Goal: Task Accomplishment & Management: Complete application form

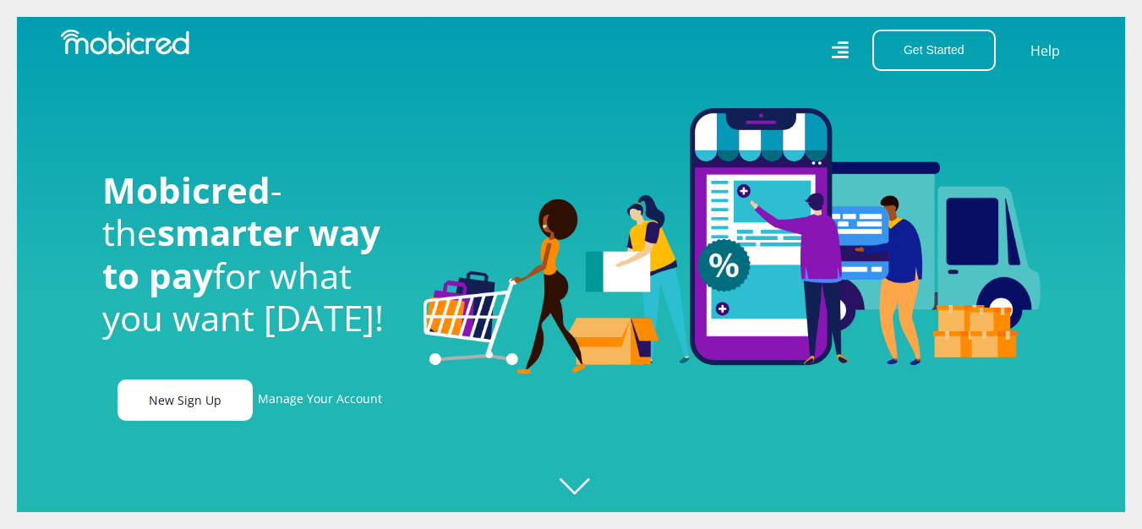
click at [198, 412] on link "New Sign Up" at bounding box center [184, 400] width 135 height 41
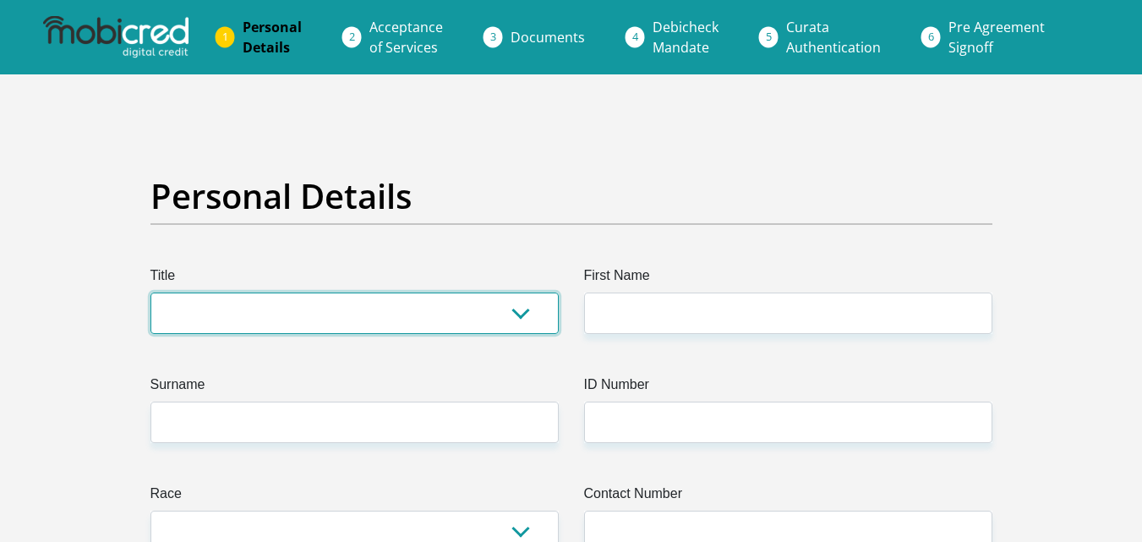
click at [273, 317] on select "Mr Ms Mrs Dr [PERSON_NAME]" at bounding box center [354, 312] width 408 height 41
select select "Mr"
click at [150, 292] on select "Mr Ms Mrs Dr [PERSON_NAME]" at bounding box center [354, 312] width 408 height 41
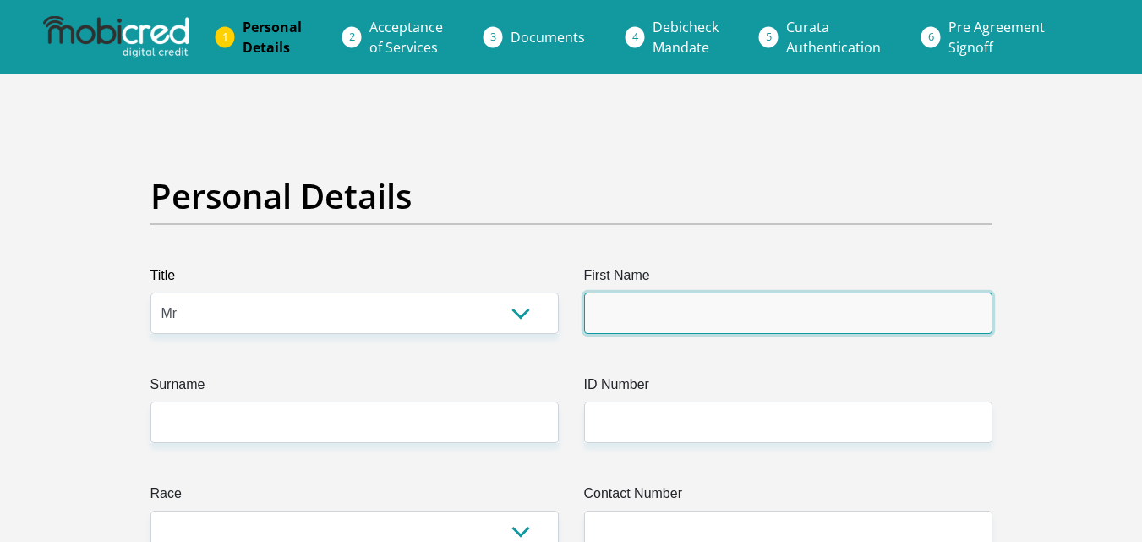
click at [611, 320] on input "First Name" at bounding box center [788, 312] width 408 height 41
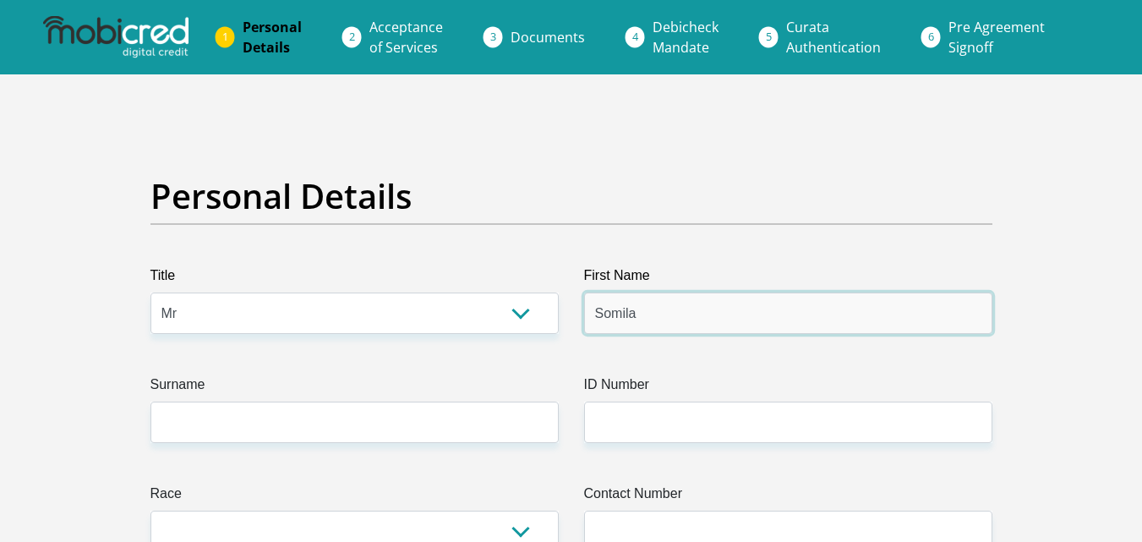
type input "SOMILA"
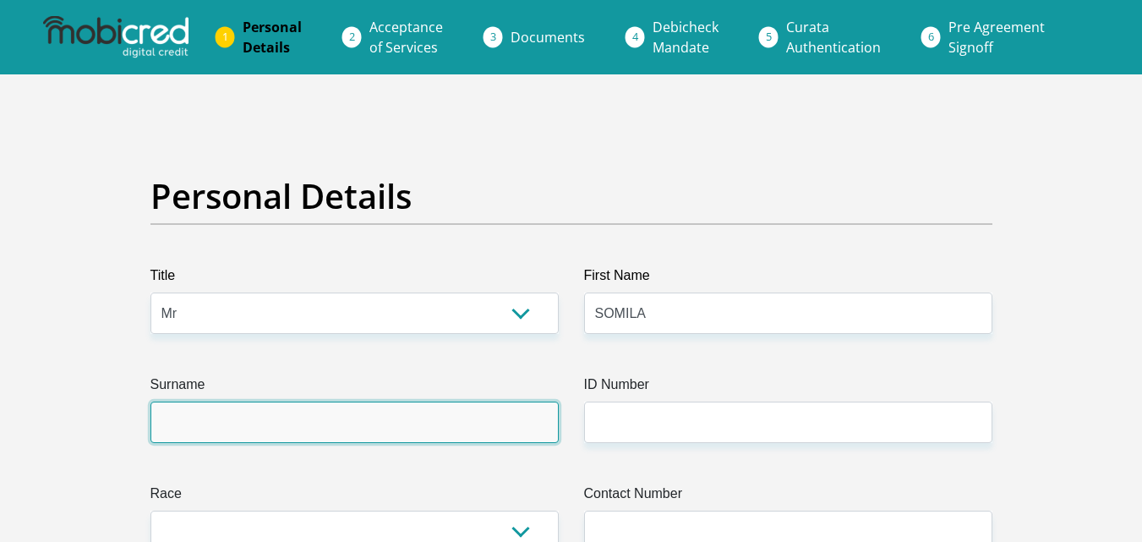
type input "SIPUKA"
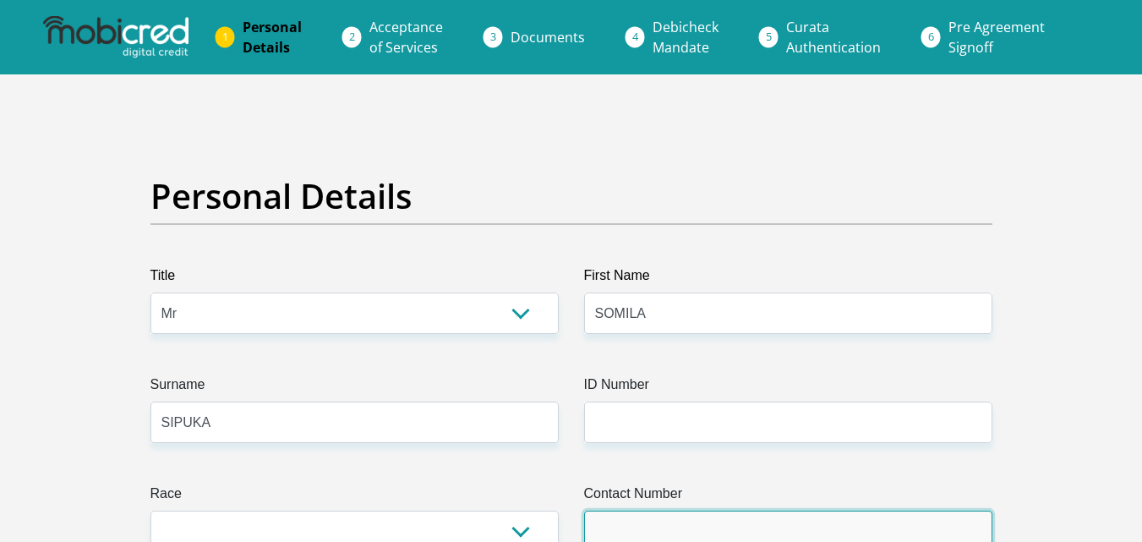
type input "0646593800"
select select "ZAF"
type input "1405 NU 16"
type input "MDANTSANE"
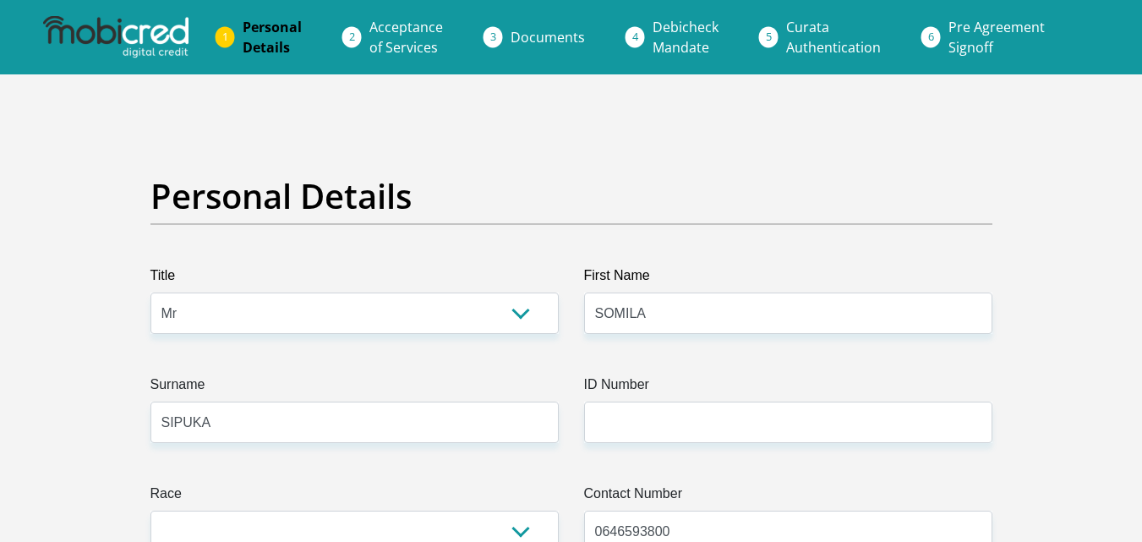
type input "MDANTSANE"
type input "5219"
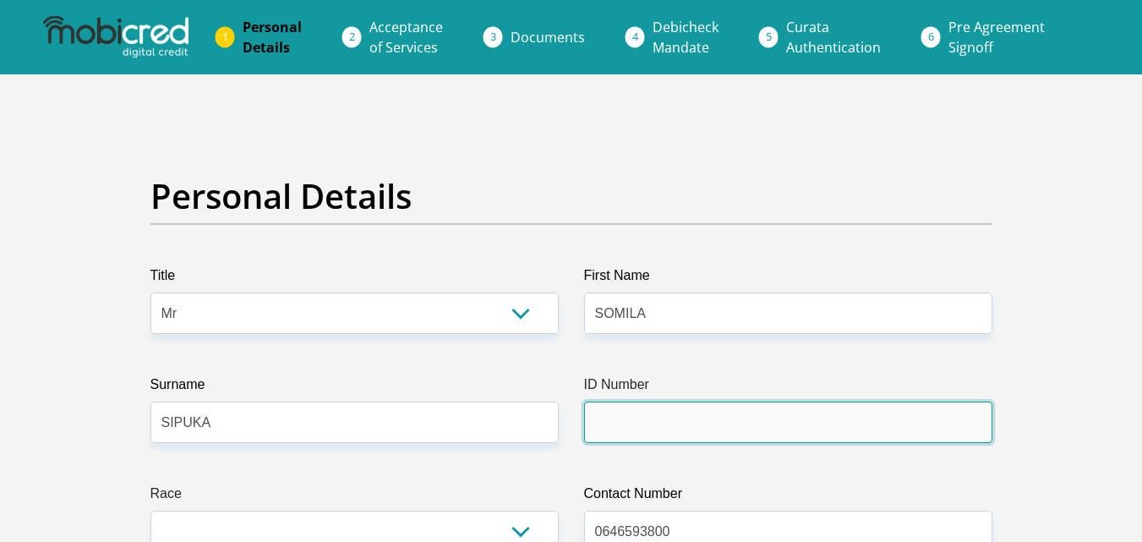
click at [616, 429] on input "ID Number" at bounding box center [788, 421] width 408 height 41
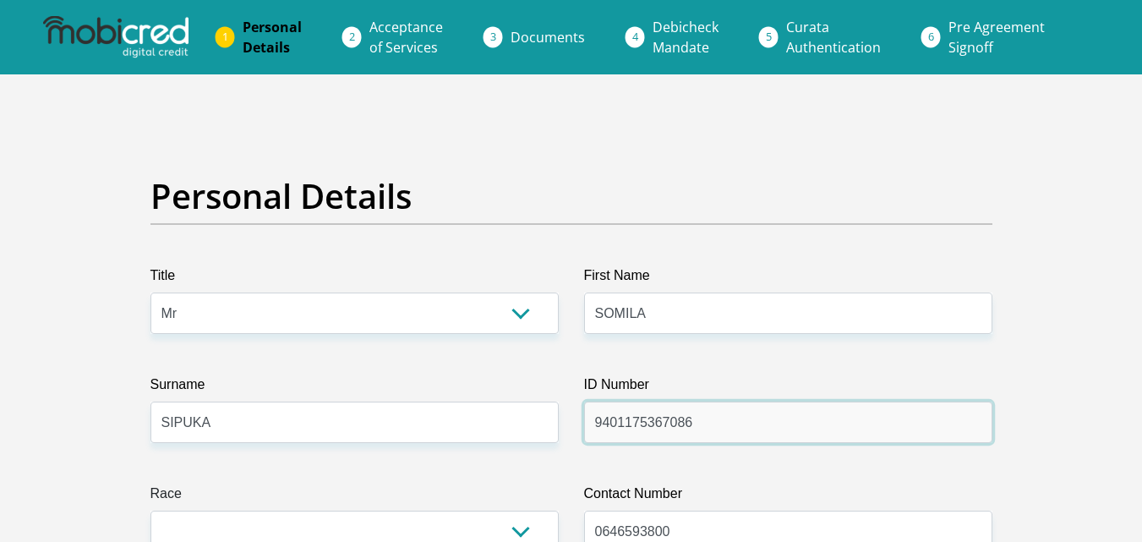
type input "9401175367086"
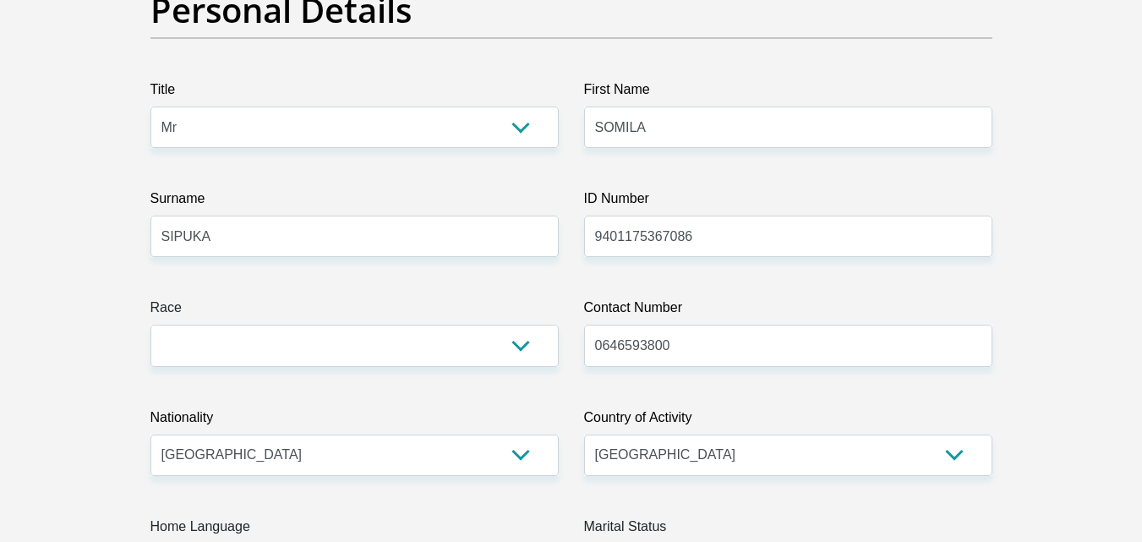
scroll to position [203, 0]
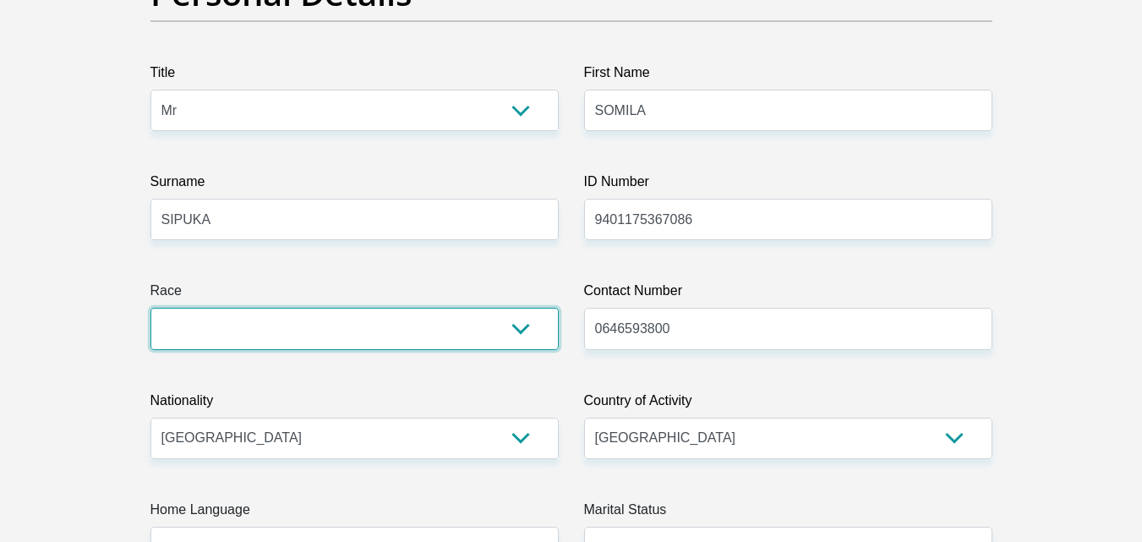
click at [338, 336] on select "Black Coloured Indian White Other" at bounding box center [354, 328] width 408 height 41
select select "1"
click at [150, 308] on select "Black Coloured Indian White Other" at bounding box center [354, 328] width 408 height 41
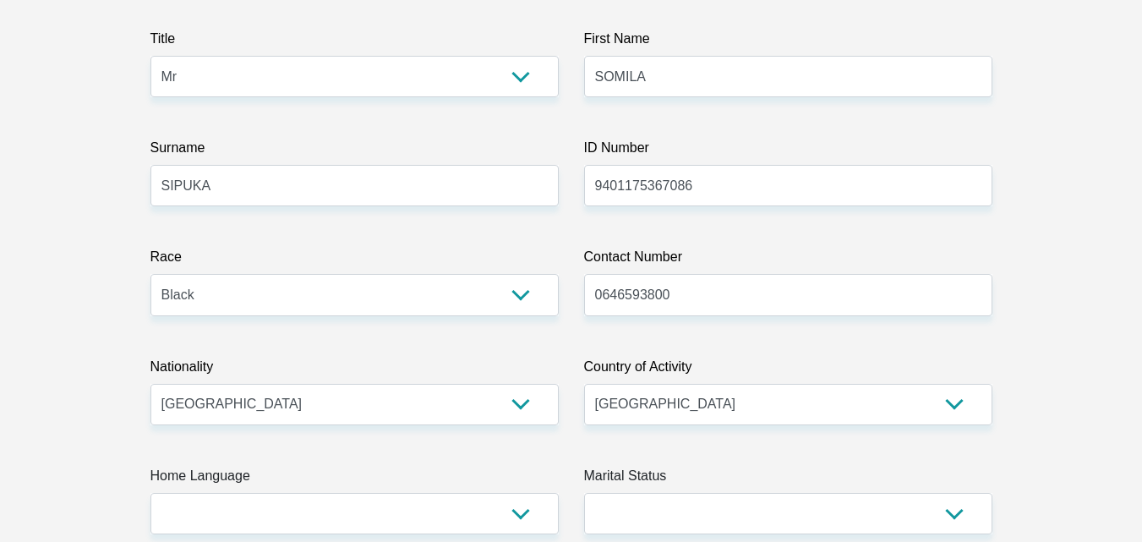
scroll to position [304, 0]
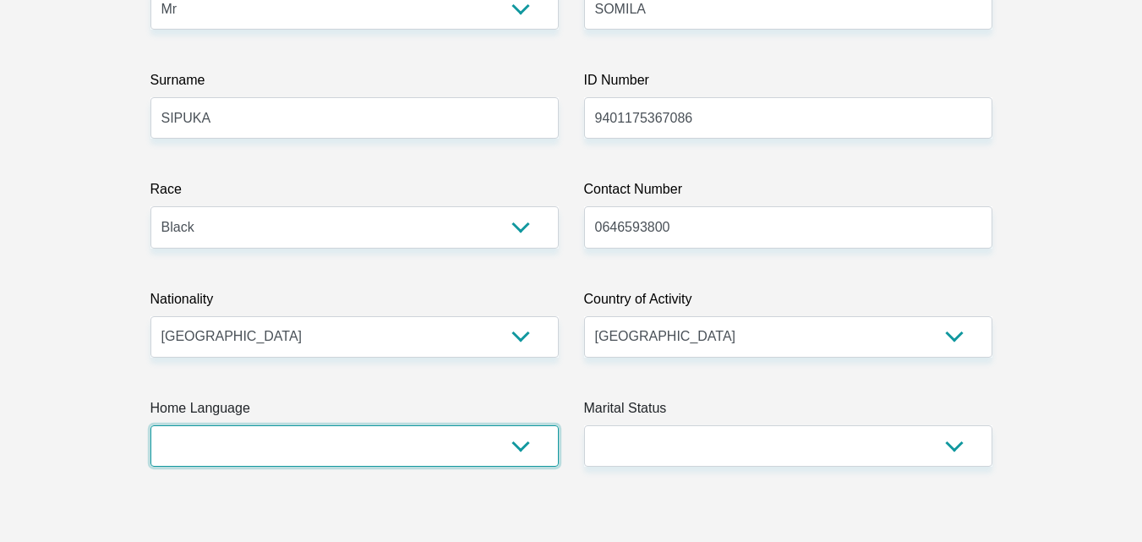
click at [231, 453] on select "Afrikaans English Sepedi South Ndebele Southern Sotho Swati Tsonga Tswana Venda…" at bounding box center [354, 445] width 408 height 41
select select "xho"
click at [150, 425] on select "Afrikaans English Sepedi South Ndebele Southern Sotho Swati Tsonga Tswana Venda…" at bounding box center [354, 445] width 408 height 41
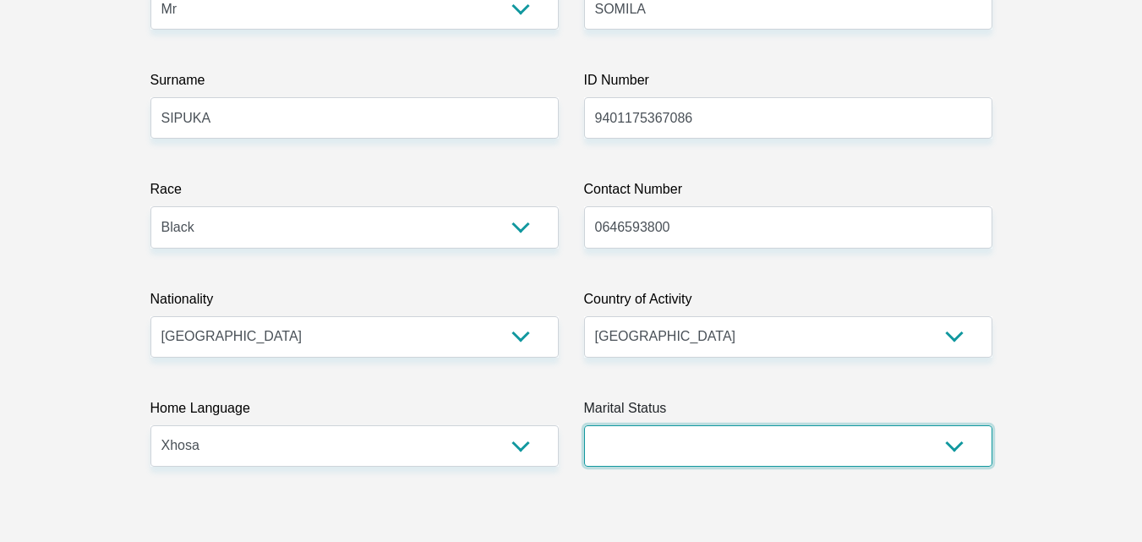
click at [618, 452] on select "Married ANC Single Divorced Widowed Married COP or Customary Law" at bounding box center [788, 445] width 408 height 41
select select "2"
click at [584, 425] on select "Married ANC Single Divorced Widowed Married COP or Customary Law" at bounding box center [788, 445] width 408 height 41
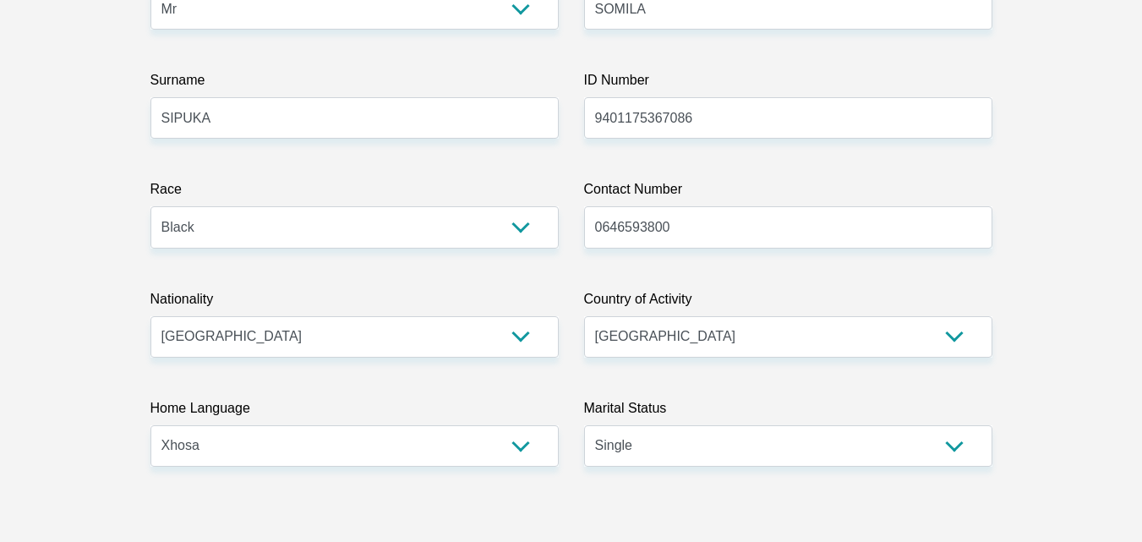
click at [712, 13] on input "SOMILA" at bounding box center [788, 8] width 408 height 41
type input "Somila"
click at [461, 129] on input "SIPUKA" at bounding box center [354, 117] width 408 height 41
type input "Sipuka"
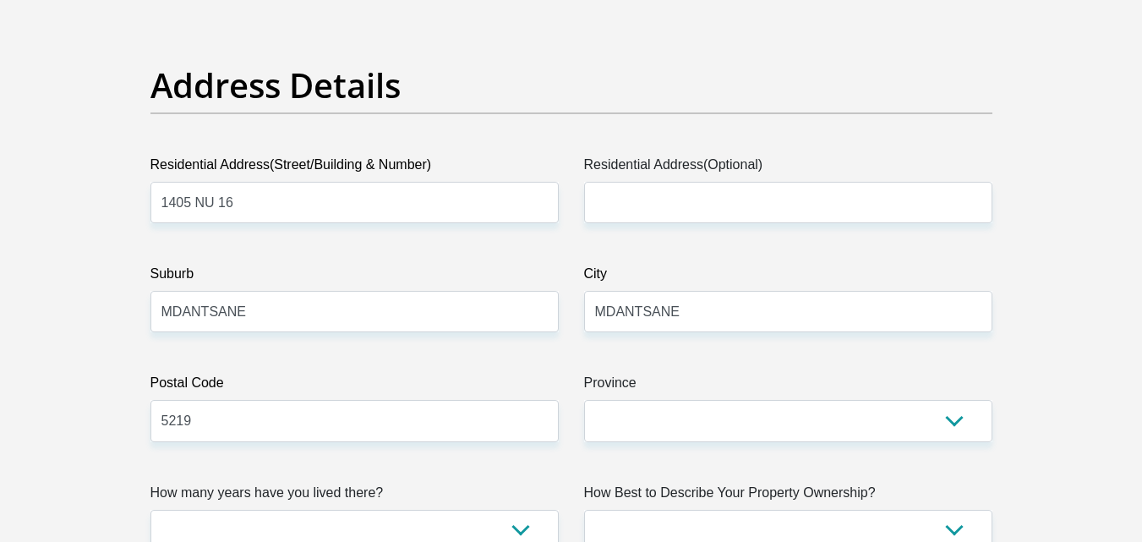
scroll to position [811, 0]
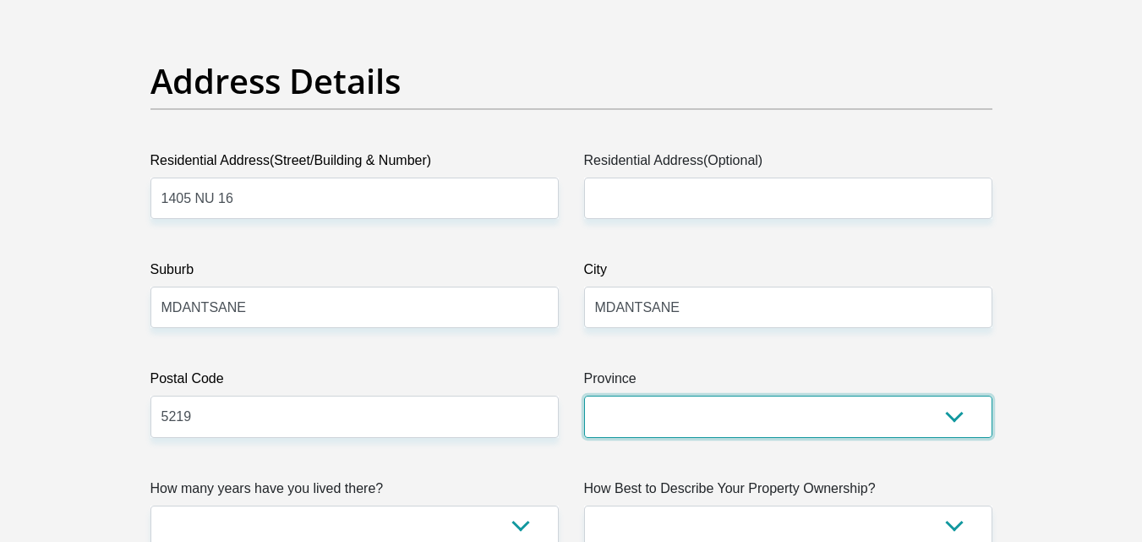
click at [677, 421] on select "Eastern Cape Free State [GEOGRAPHIC_DATA] [GEOGRAPHIC_DATA][DATE] [GEOGRAPHIC_D…" at bounding box center [788, 416] width 408 height 41
select select "[GEOGRAPHIC_DATA]"
click at [584, 396] on select "Eastern Cape Free State [GEOGRAPHIC_DATA] [GEOGRAPHIC_DATA][DATE] [GEOGRAPHIC_D…" at bounding box center [788, 416] width 408 height 41
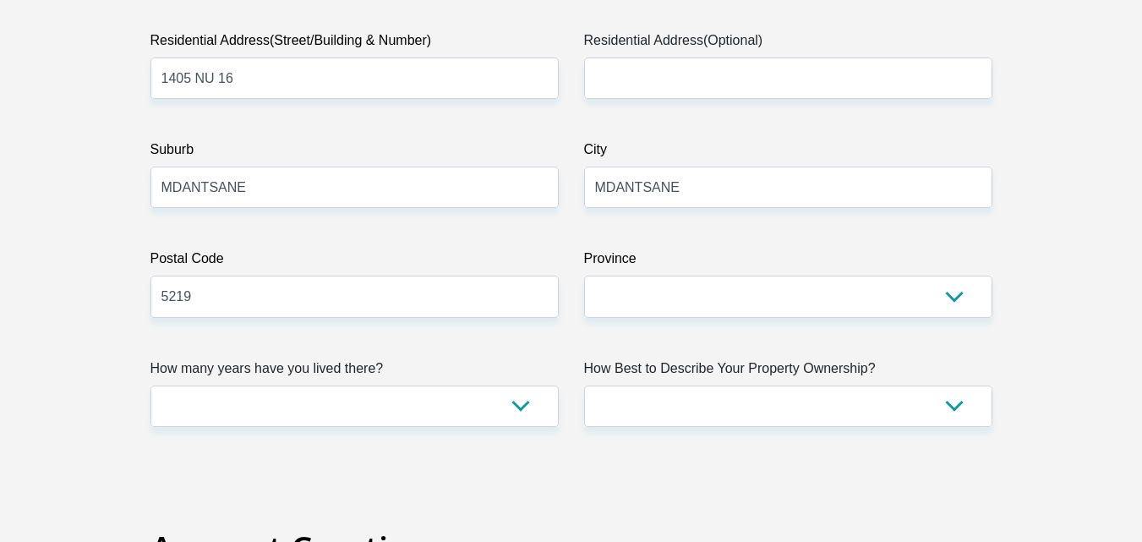
scroll to position [980, 0]
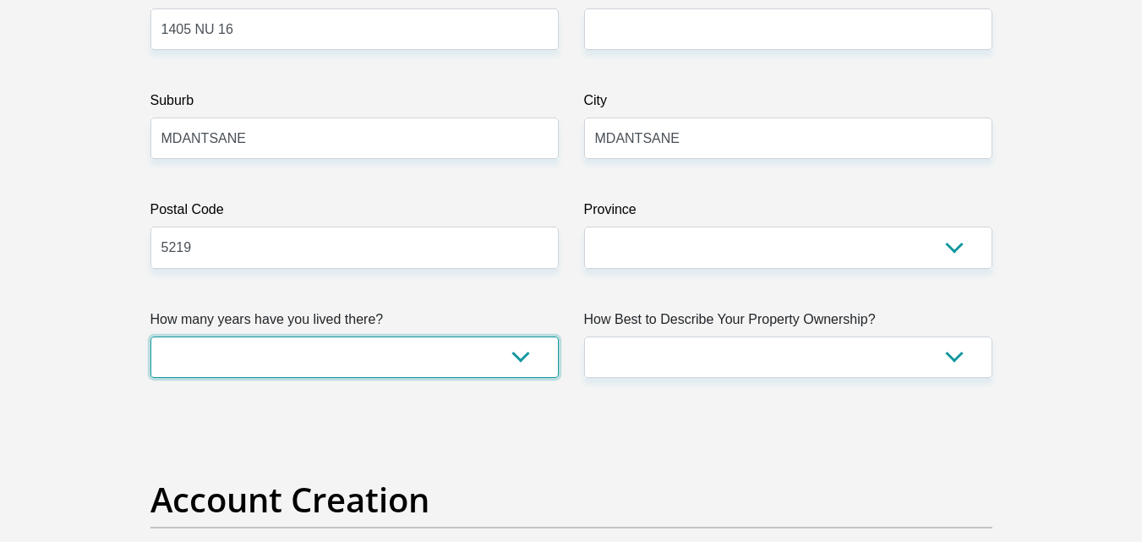
click at [280, 373] on select "less than 1 year 1-3 years 3-5 years 5+ years" at bounding box center [354, 356] width 408 height 41
select select "5"
click at [150, 336] on select "less than 1 year 1-3 years 3-5 years 5+ years" at bounding box center [354, 356] width 408 height 41
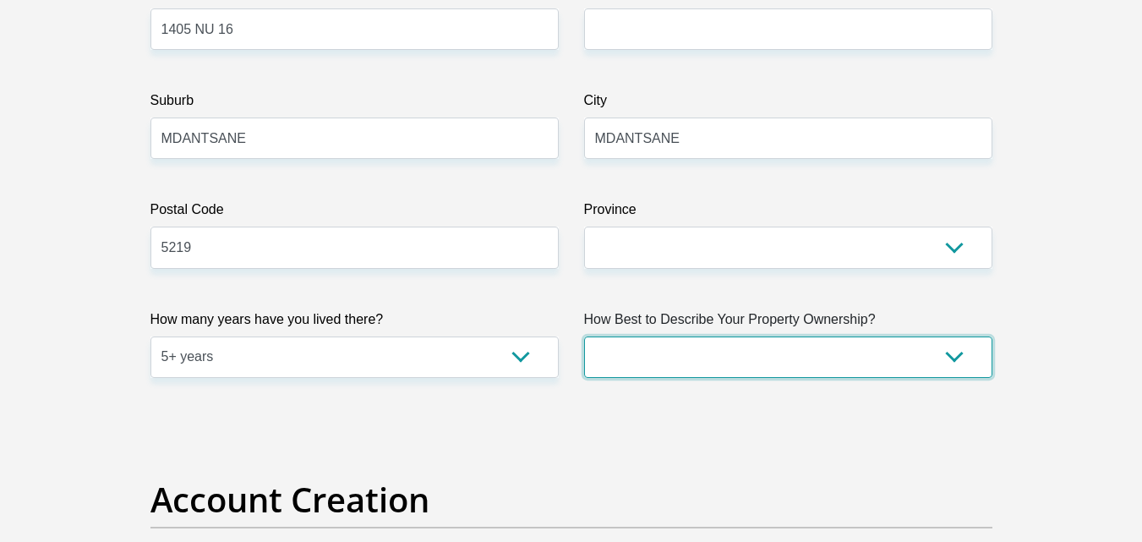
click at [663, 366] on select "Owned Rented Family Owned Company Dwelling" at bounding box center [788, 356] width 408 height 41
select select "parents"
click at [584, 336] on select "Owned Rented Family Owned Company Dwelling" at bounding box center [788, 356] width 408 height 41
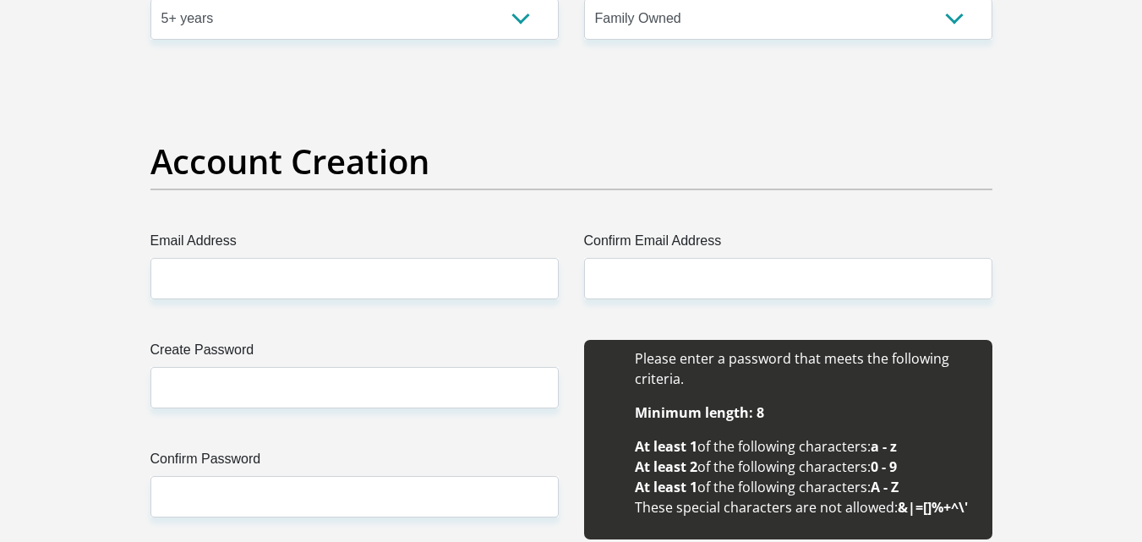
scroll to position [1352, 0]
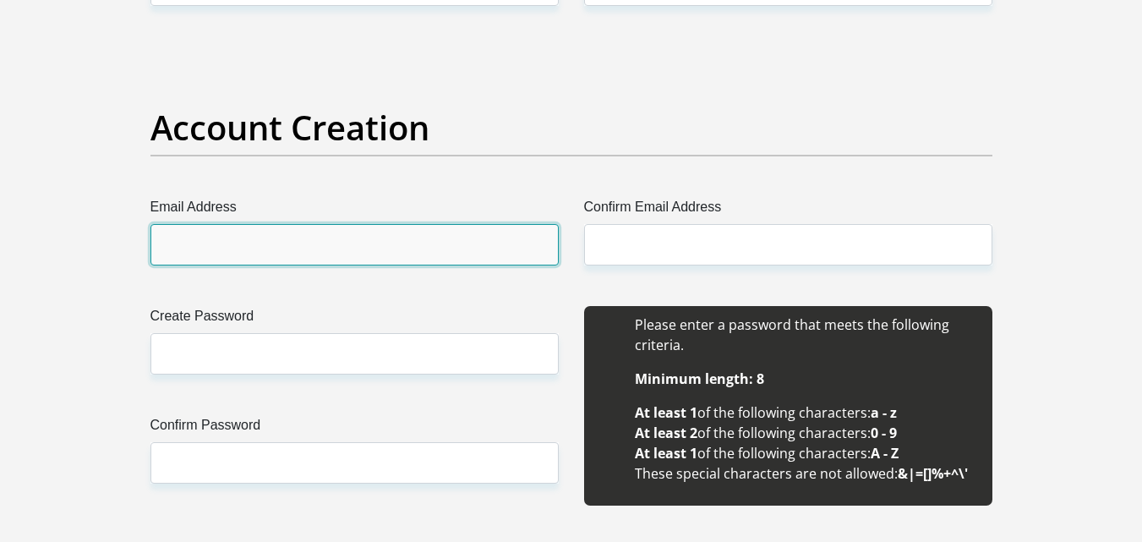
click at [242, 254] on input "Email Address" at bounding box center [354, 244] width 408 height 41
type input "[EMAIL_ADDRESS][DOMAIN_NAME]"
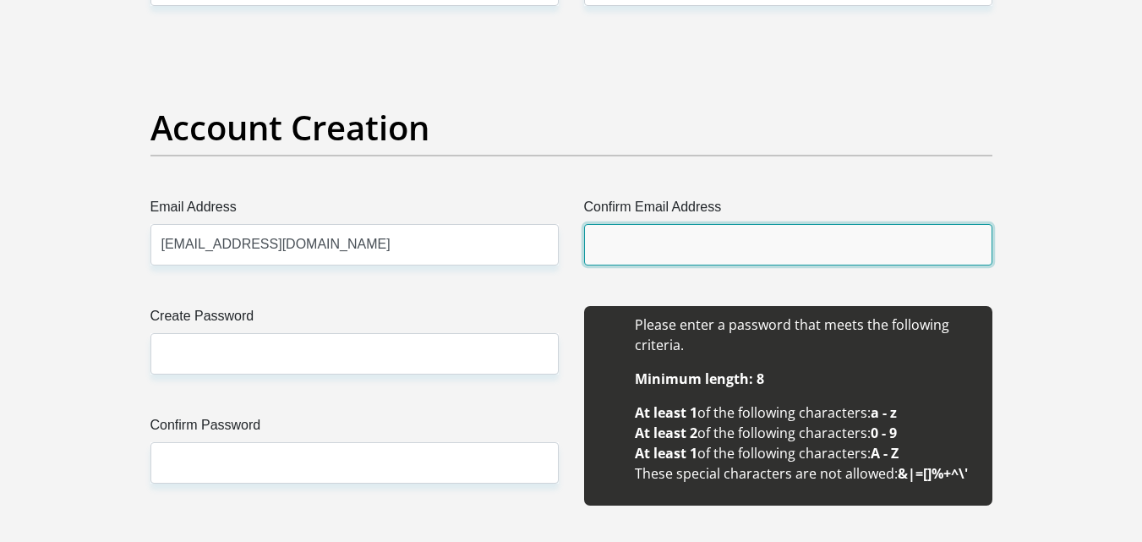
type input "[EMAIL_ADDRESS][DOMAIN_NAME]"
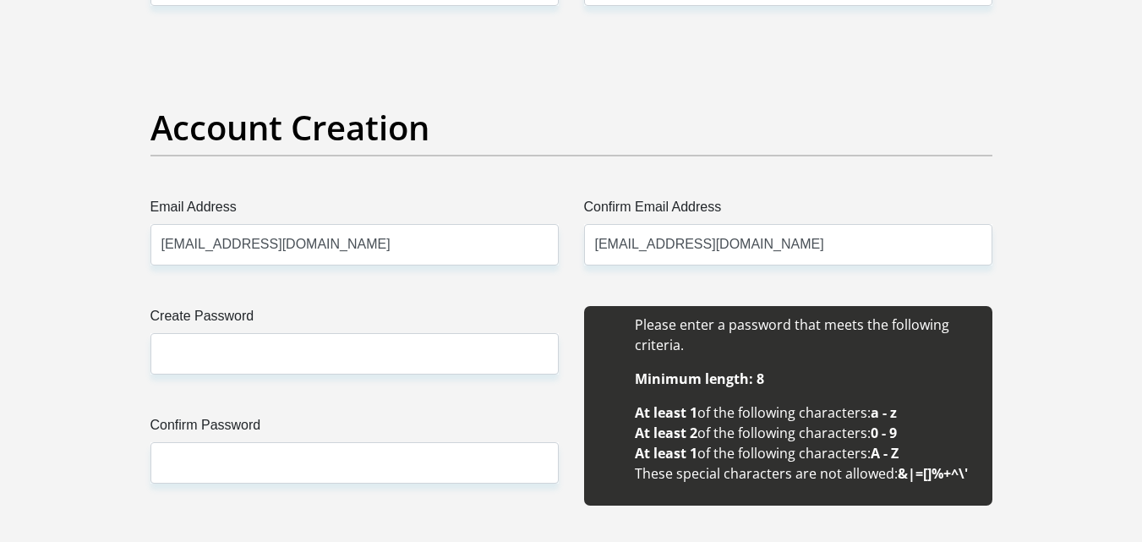
type input "Somila"
type input "Sipuka"
type input "0646593800"
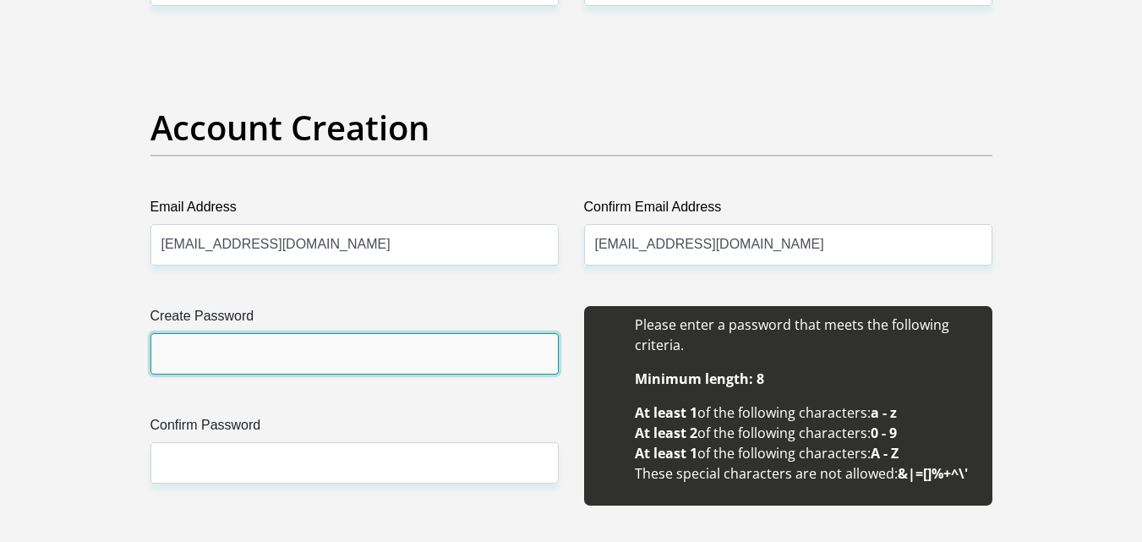
click at [240, 354] on input "Create Password" at bounding box center [354, 353] width 408 height 41
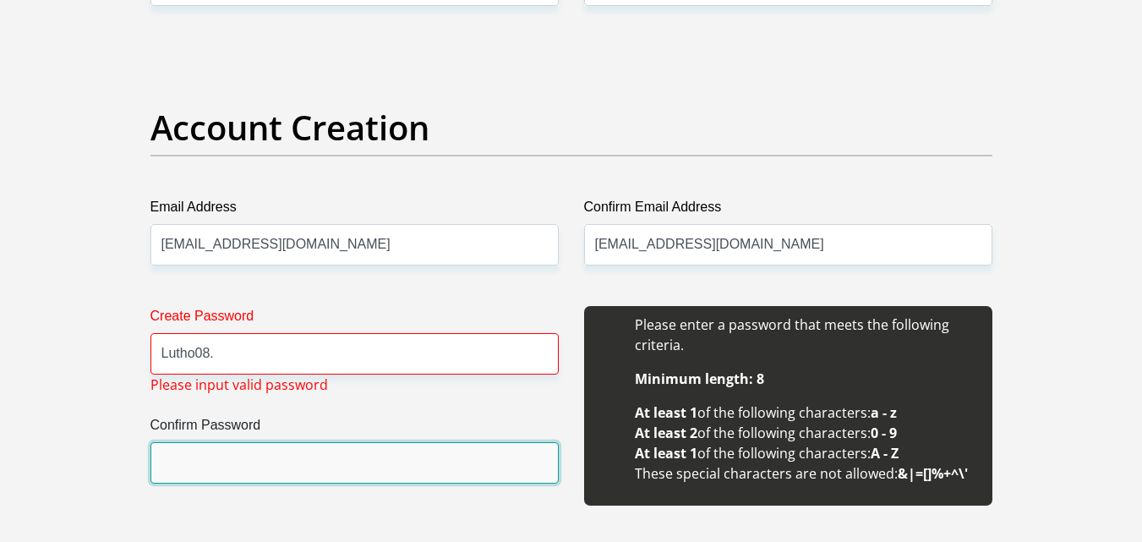
click at [187, 451] on input "Confirm Password" at bounding box center [354, 462] width 408 height 41
click at [197, 455] on input "Confirm Password" at bounding box center [354, 462] width 408 height 41
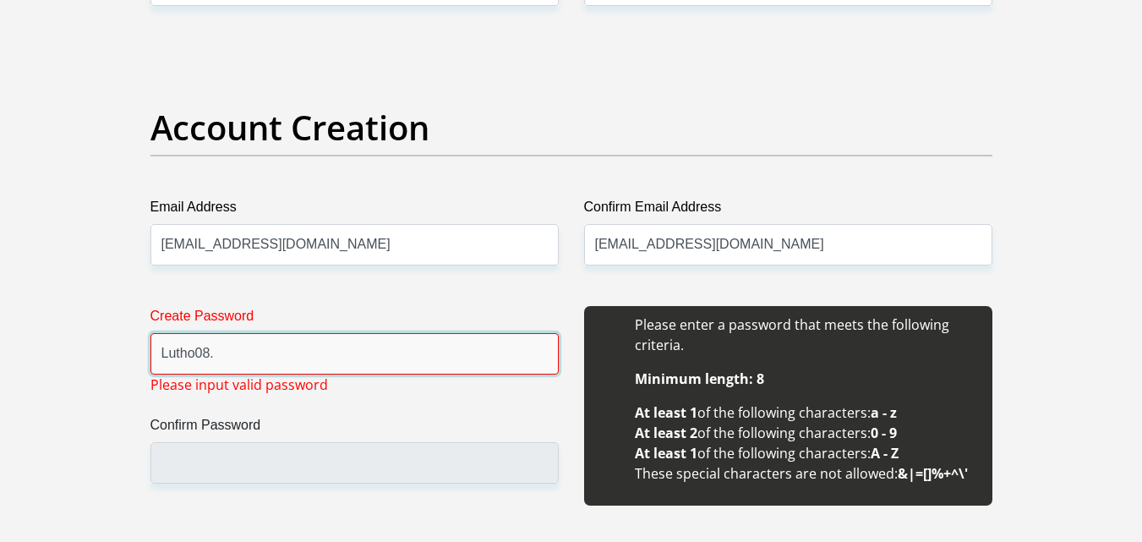
click at [221, 349] on input "Lutho08." at bounding box center [354, 353] width 408 height 41
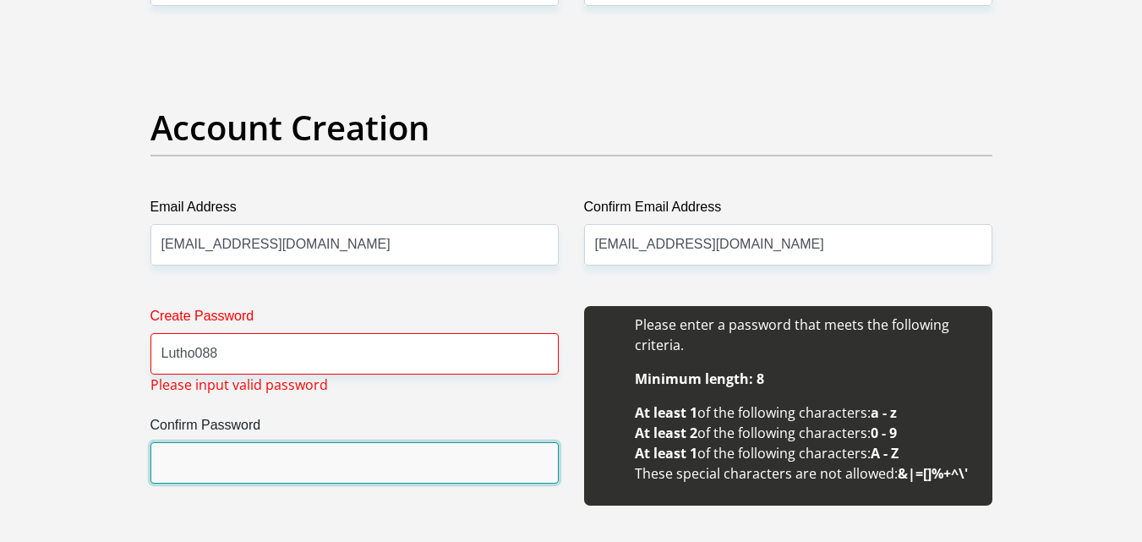
click at [176, 457] on input "Confirm Password" at bounding box center [354, 462] width 408 height 41
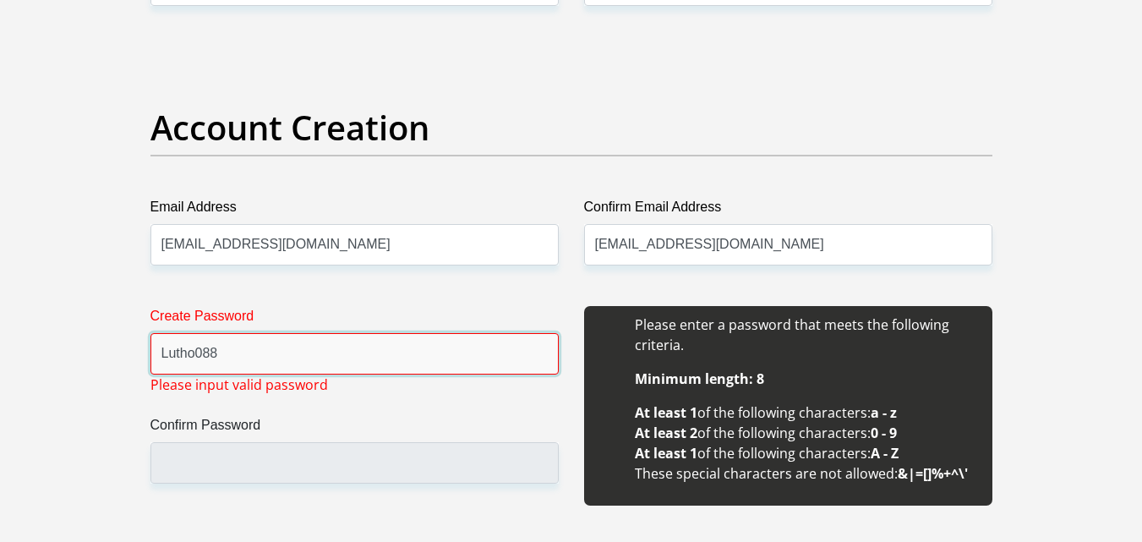
click at [245, 354] on input "Lutho088" at bounding box center [354, 353] width 408 height 41
type input "L"
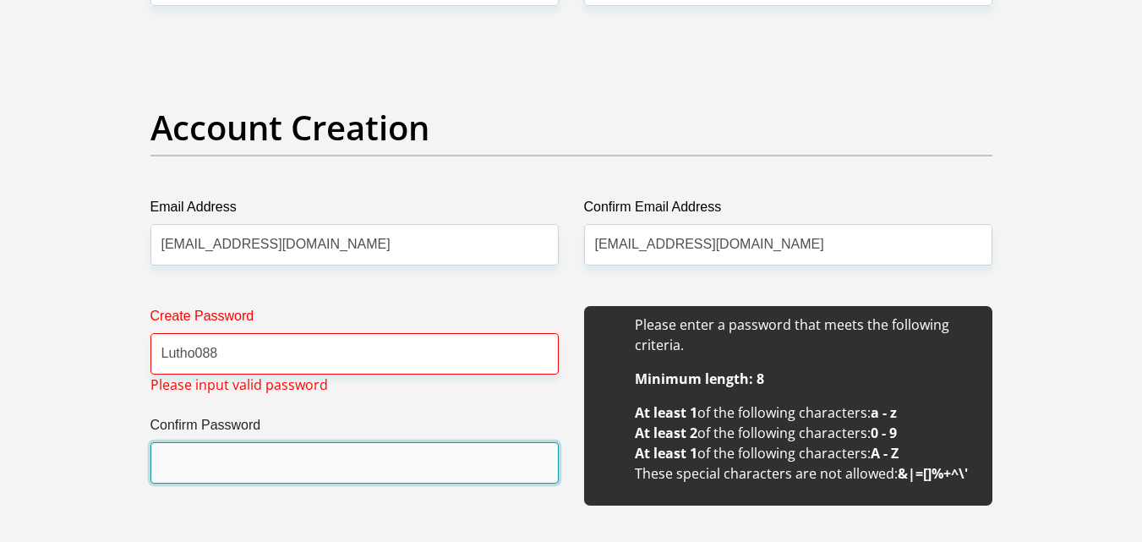
click at [177, 461] on input "Confirm Password" at bounding box center [354, 462] width 408 height 41
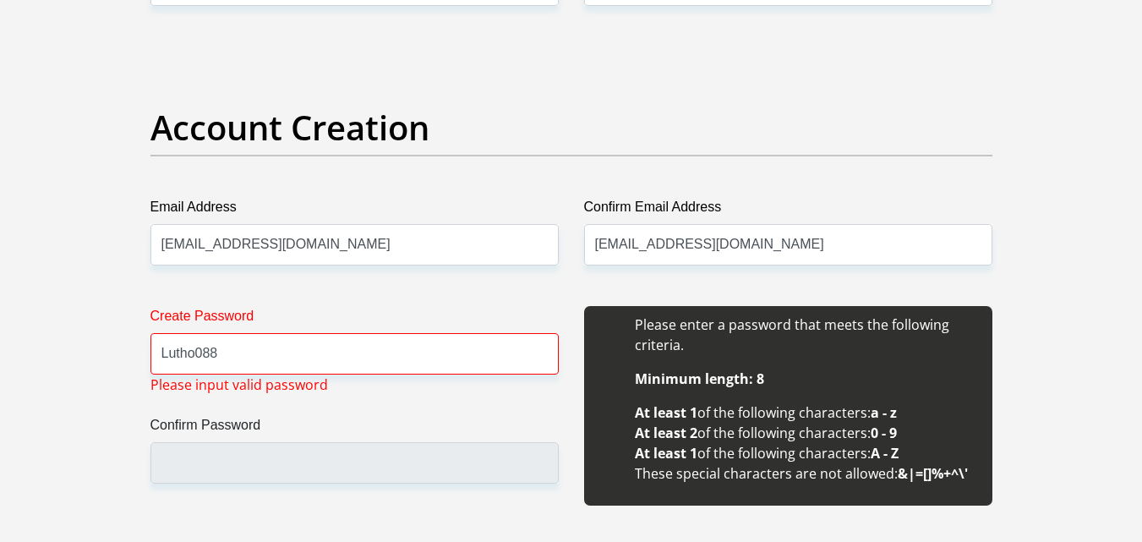
click at [660, 362] on div "Please enter a password that meets the following criteria. Minimum length: 8 At…" at bounding box center [788, 405] width 408 height 199
click at [461, 341] on input "Lutho088" at bounding box center [354, 353] width 408 height 41
type input "L"
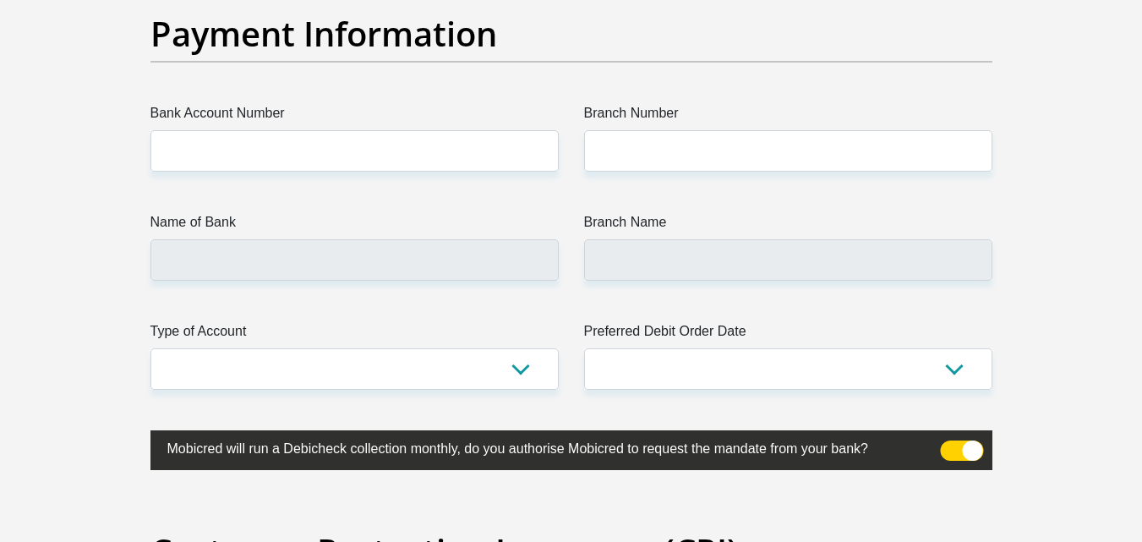
scroll to position [3948, 0]
